Goal: Check status: Check status

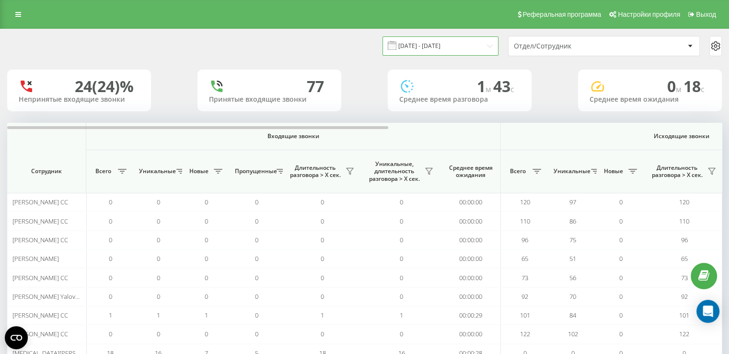
click at [468, 50] on input "[DATE] - [DATE]" at bounding box center [440, 45] width 116 height 19
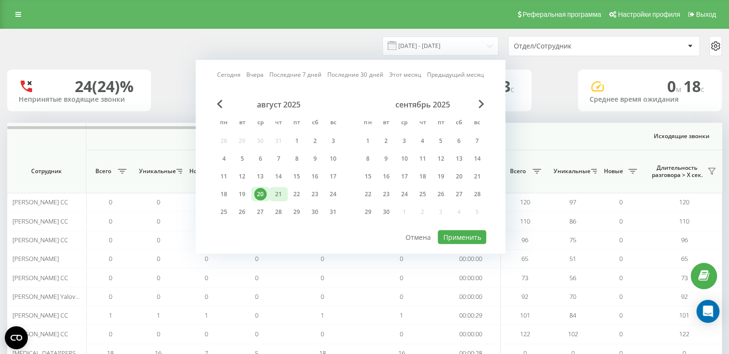
click at [278, 194] on div "21" at bounding box center [278, 194] width 12 height 12
click at [452, 234] on button "Применить" at bounding box center [461, 237] width 48 height 14
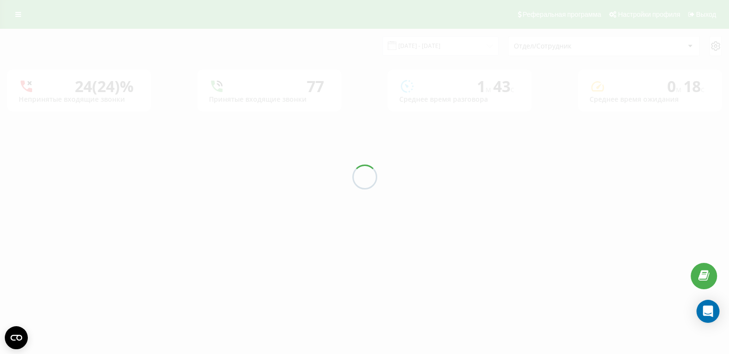
type input "[DATE] - [DATE]"
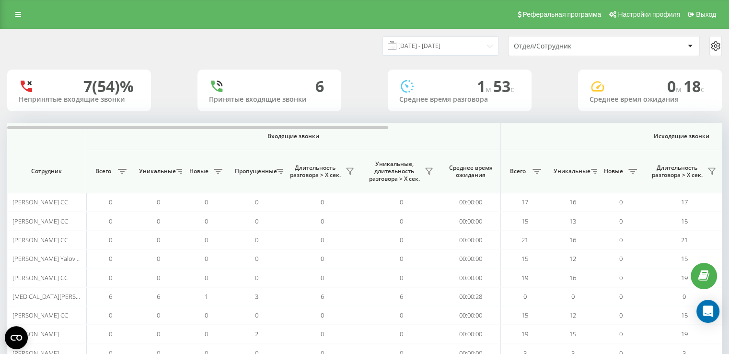
click at [537, 54] on div "Отдел/Сотрудник" at bounding box center [603, 45] width 191 height 19
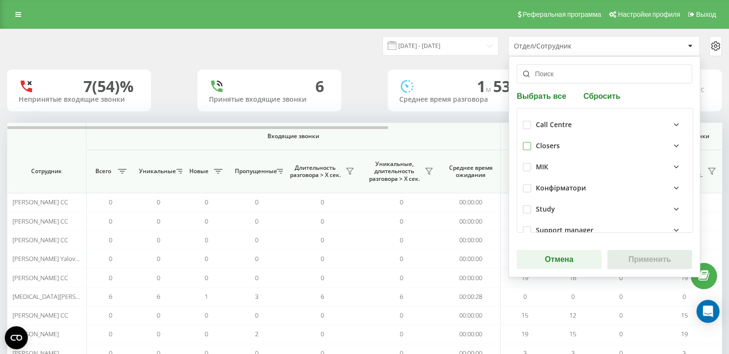
click at [523, 142] on label at bounding box center [527, 142] width 8 height 0
checkbox input "true"
click at [616, 257] on button "Применить" at bounding box center [649, 259] width 85 height 19
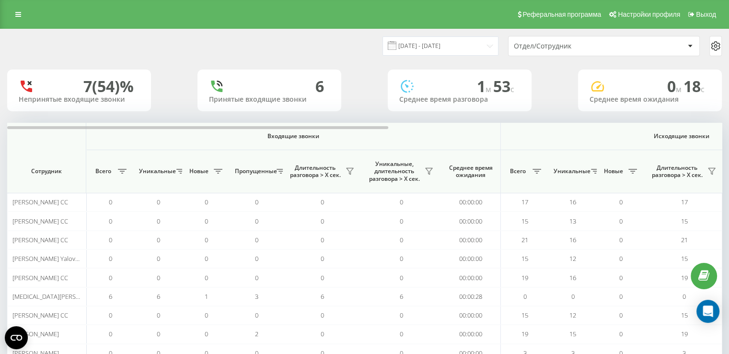
click at [559, 49] on div "Отдел/Сотрудник" at bounding box center [571, 46] width 114 height 8
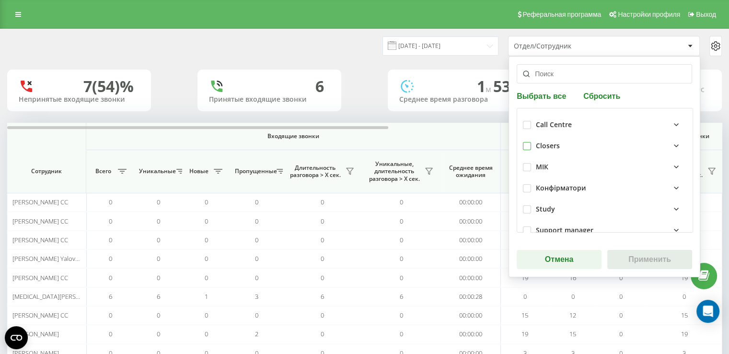
click at [526, 142] on label at bounding box center [527, 142] width 8 height 0
checkbox input "true"
click at [627, 259] on button "Применить" at bounding box center [649, 259] width 85 height 19
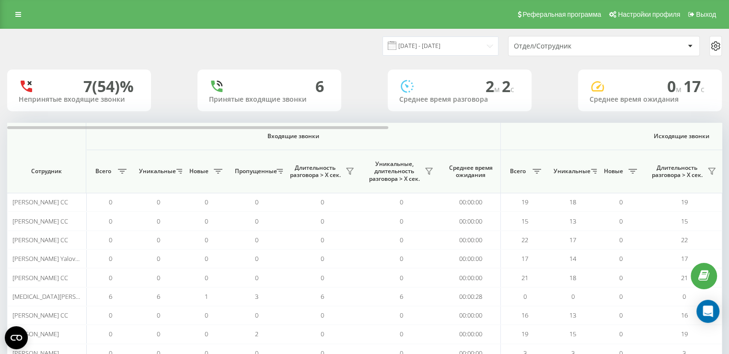
click at [526, 49] on div "Отдел/Сотрудник" at bounding box center [571, 46] width 114 height 8
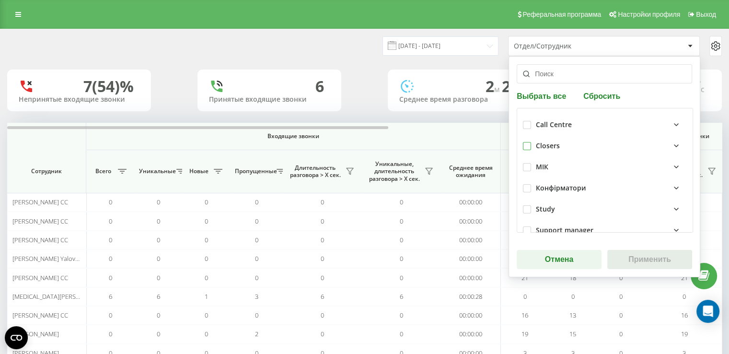
click at [526, 142] on label at bounding box center [527, 142] width 8 height 0
checkbox input "true"
click at [657, 261] on button "Применить" at bounding box center [649, 259] width 85 height 19
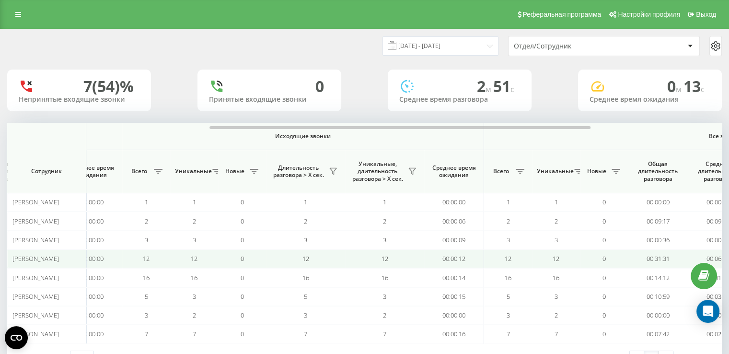
scroll to position [0, 393]
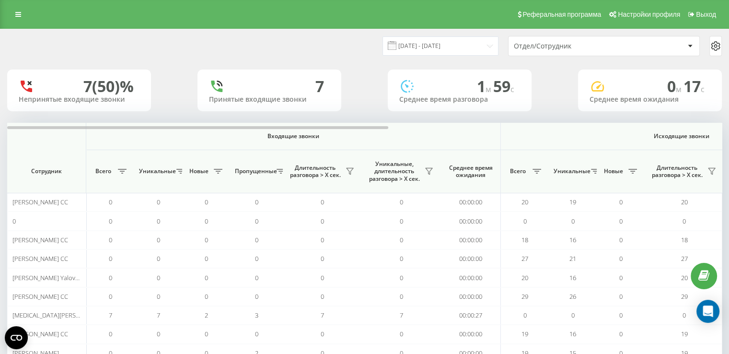
drag, startPoint x: 0, startPoint y: 0, endPoint x: 539, endPoint y: 54, distance: 541.6
click at [539, 54] on div "Отдел/Сотрудник" at bounding box center [603, 45] width 191 height 19
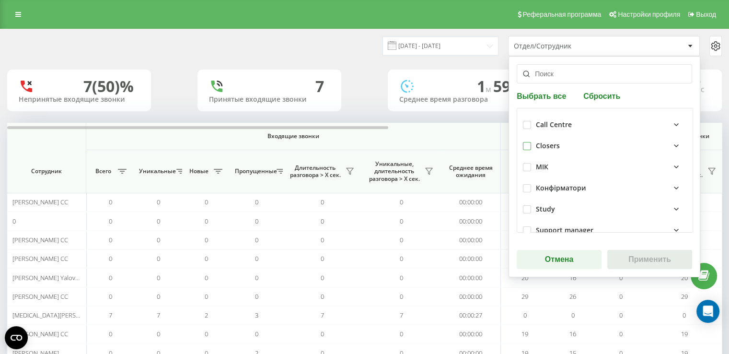
click at [523, 142] on label at bounding box center [527, 142] width 8 height 0
checkbox input "true"
click at [617, 262] on button "Применить" at bounding box center [649, 259] width 85 height 19
